Goal: Information Seeking & Learning: Learn about a topic

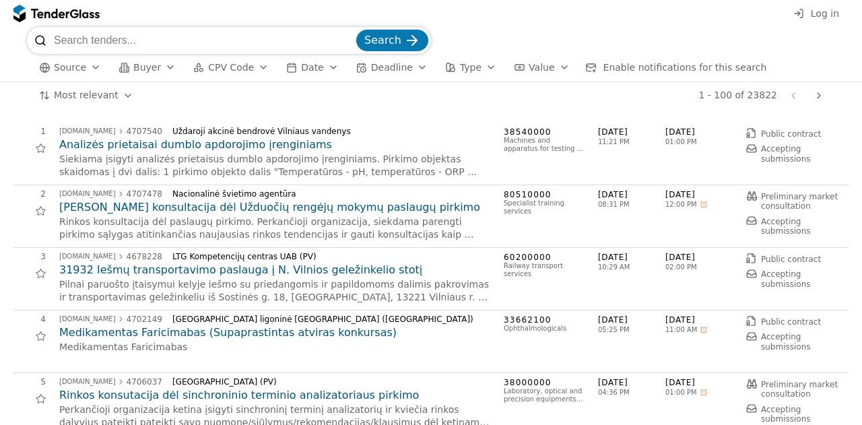
click at [223, 72] on span "CPV Code" at bounding box center [231, 67] width 46 height 11
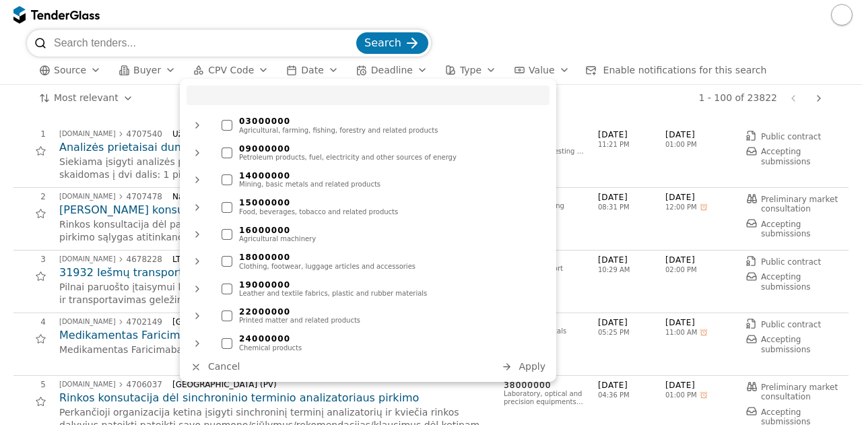
type input "š"
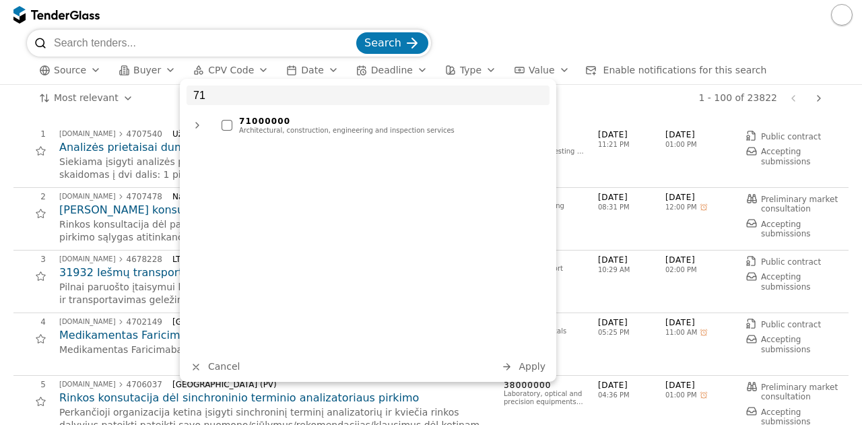
type input "71"
click at [261, 145] on ul "71000000 Architectural, construction, engineering and inspection services" at bounding box center [368, 232] width 363 height 240
click at [257, 133] on div "Architectural, construction, engineering and inspection services" at bounding box center [391, 131] width 304 height 8
click at [538, 366] on span "Apply" at bounding box center [532, 366] width 27 height 11
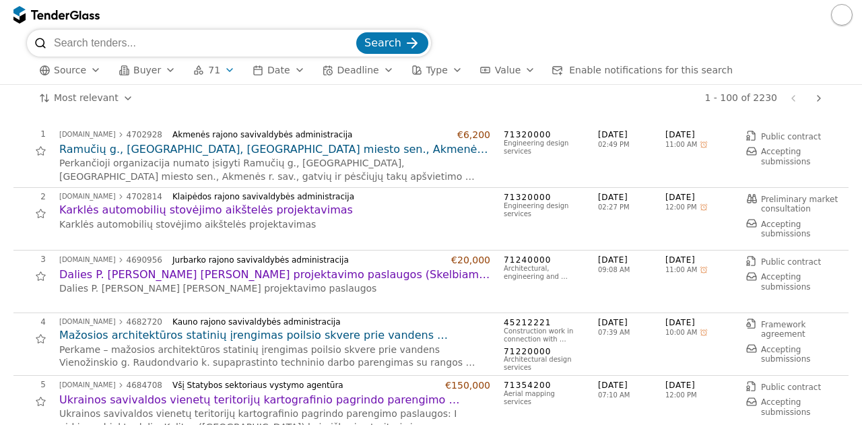
click at [61, 97] on html "Search Source Buyer 71 Date Deadline Type Value Enable notifications for this s…" at bounding box center [431, 212] width 862 height 425
